Goal: Task Accomplishment & Management: Manage account settings

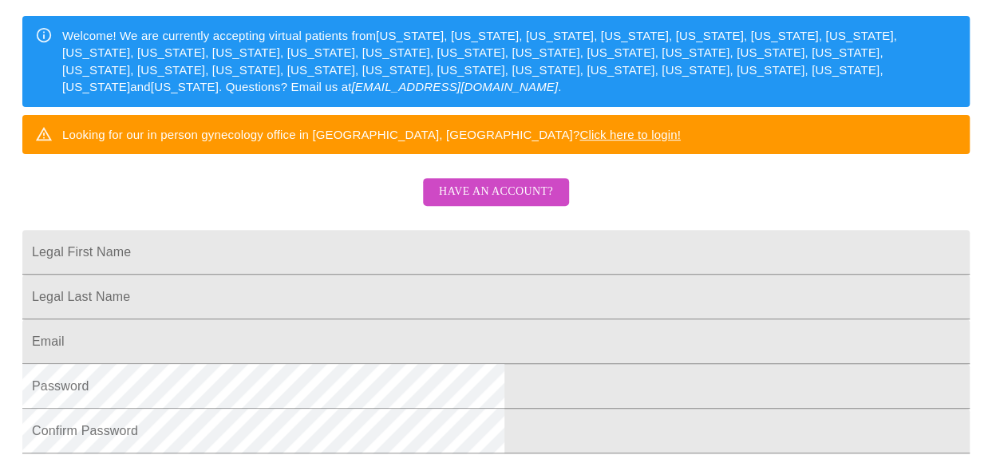
scroll to position [240, 0]
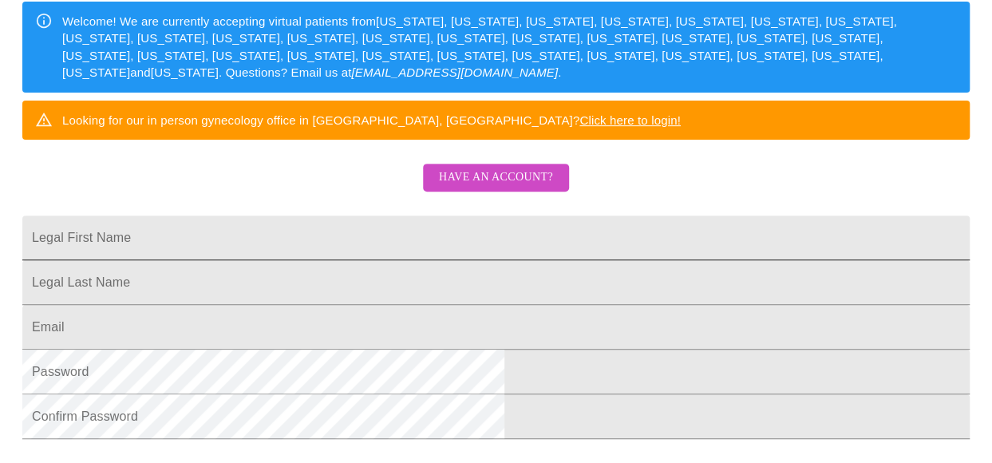
click at [450, 260] on input "Legal First Name" at bounding box center [496, 238] width 948 height 45
click at [562, 192] on button "Have an account?" at bounding box center [496, 178] width 146 height 28
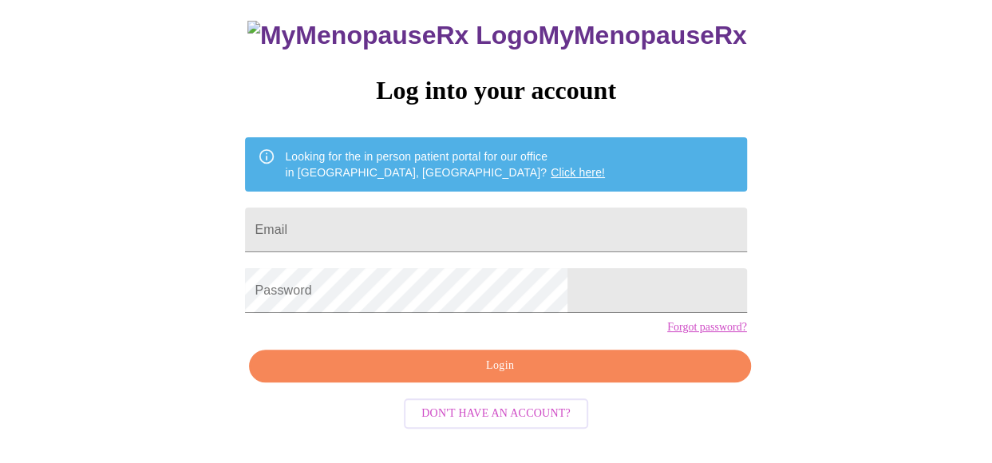
click at [450, 200] on form "Email" at bounding box center [495, 230] width 501 height 61
click at [442, 212] on input "Email" at bounding box center [495, 230] width 501 height 45
type input "[EMAIL_ADDRESS][DOMAIN_NAME]"
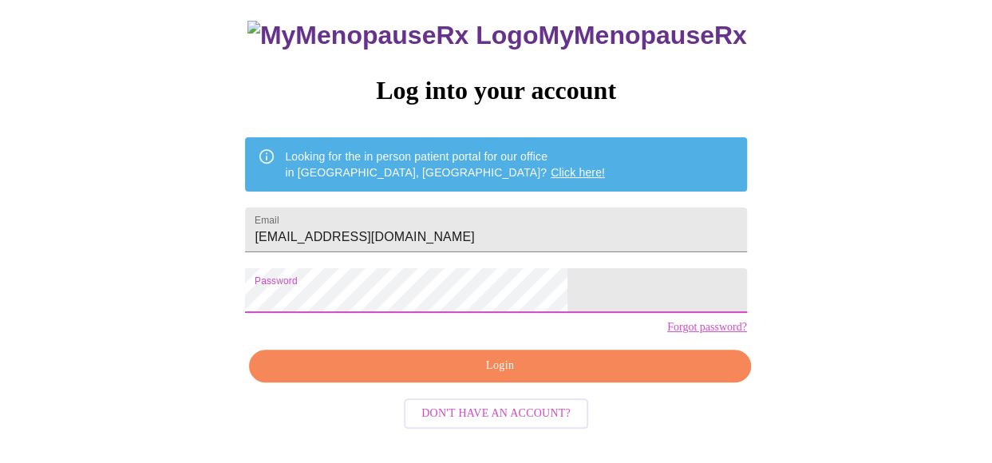
click at [534, 376] on span "Login" at bounding box center [499, 366] width 465 height 20
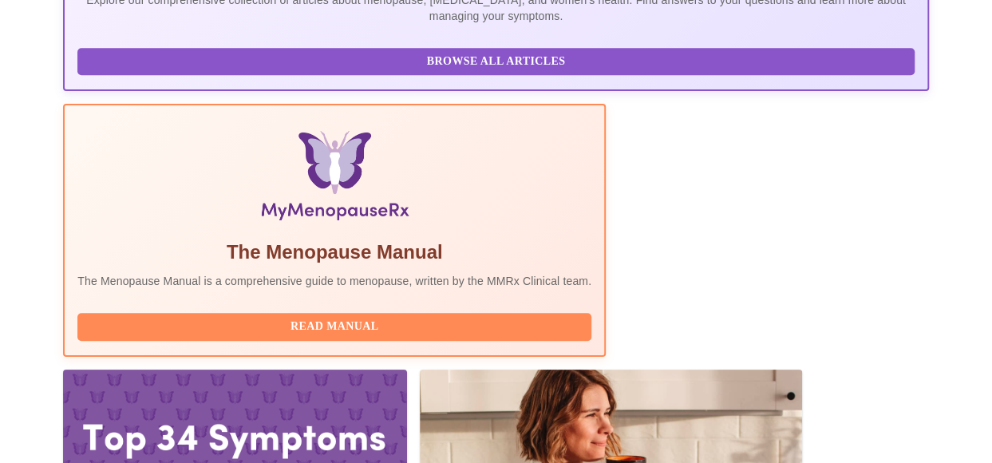
scroll to position [431, 0]
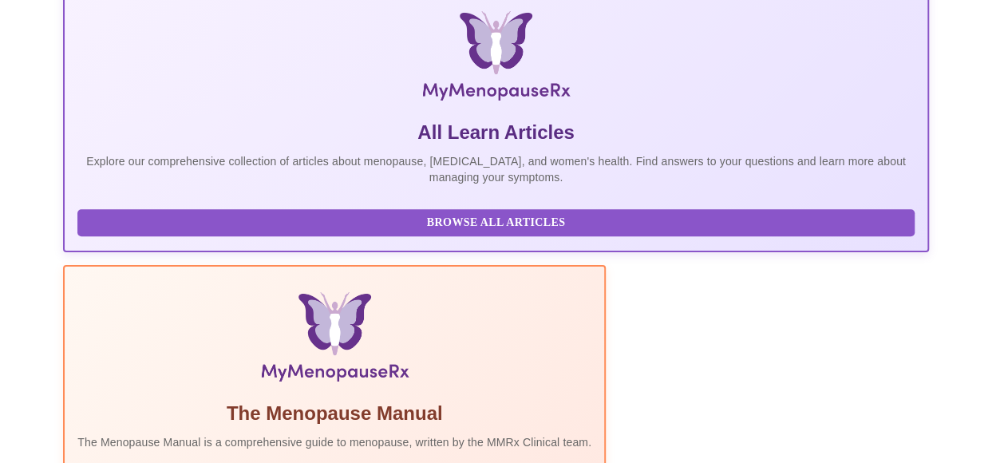
scroll to position [192, 0]
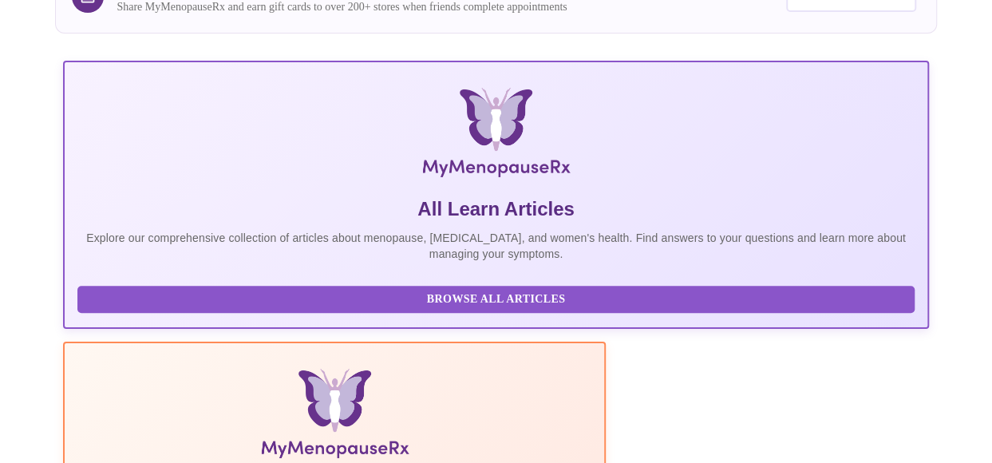
drag, startPoint x: 672, startPoint y: 250, endPoint x: 654, endPoint y: 251, distance: 18.4
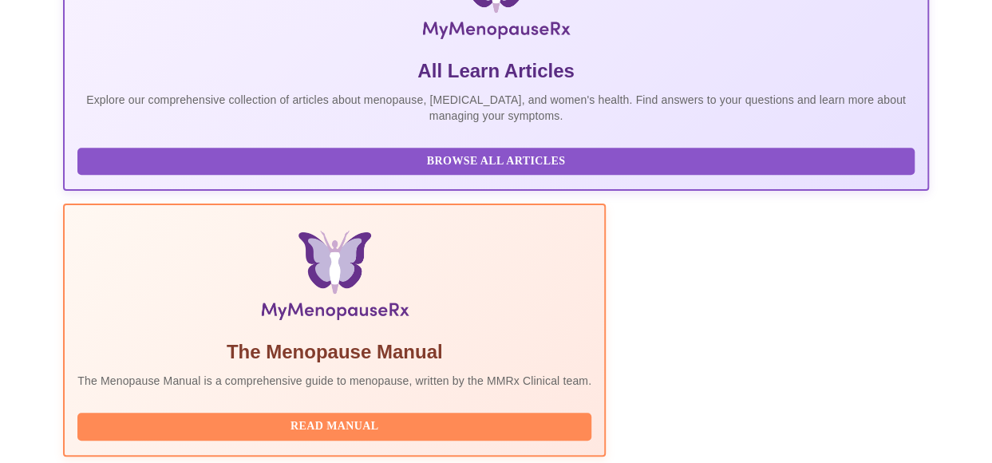
scroll to position [431, 0]
